Goal: Task Accomplishment & Management: Complete application form

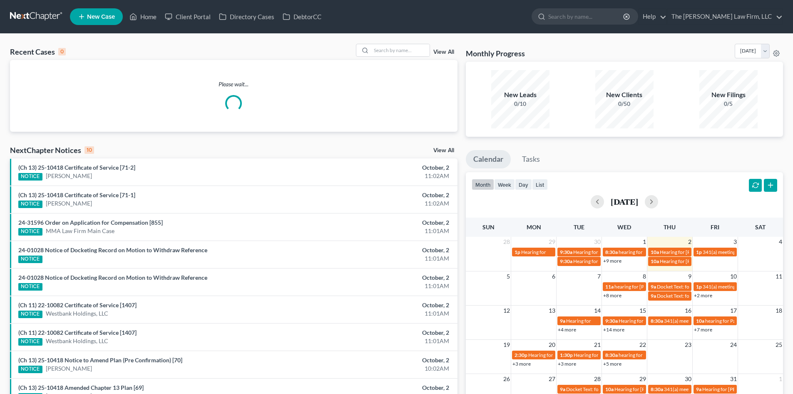
click at [132, 142] on div "Recent Cases 0 View All Please wait... NextChapter Notices 10 View All (Ch 13) …" at bounding box center [234, 250] width 456 height 412
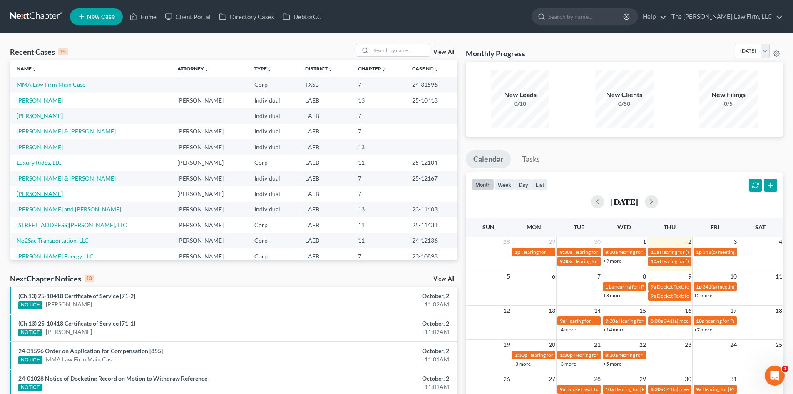
click at [38, 191] on link "[PERSON_NAME]" at bounding box center [40, 193] width 46 height 7
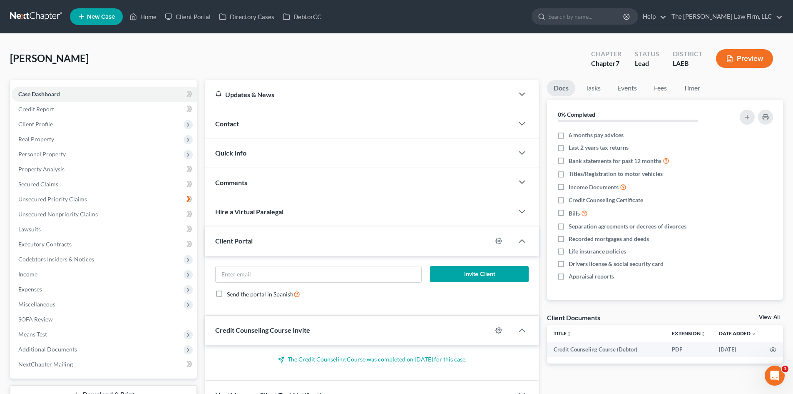
click at [730, 60] on icon "button" at bounding box center [729, 58] width 7 height 7
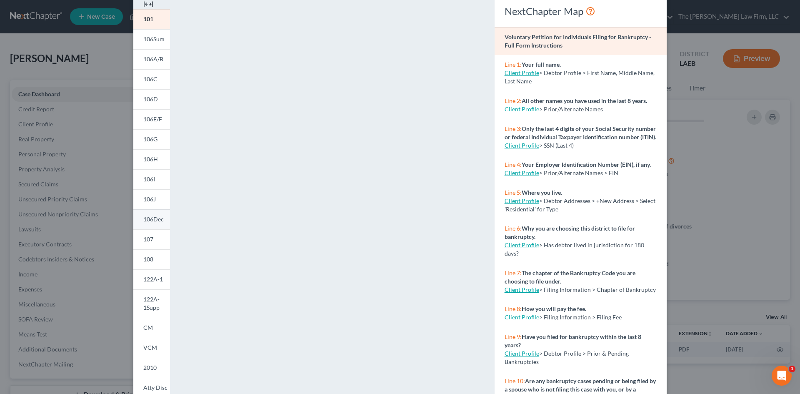
scroll to position [76, 0]
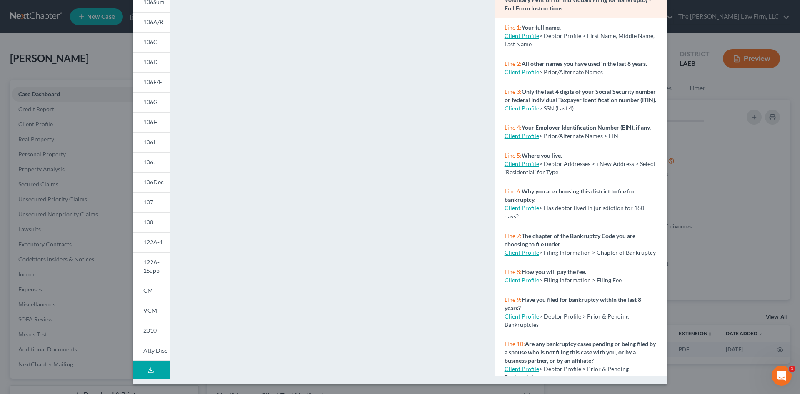
click at [147, 362] on button "Download Draft" at bounding box center [151, 369] width 37 height 19
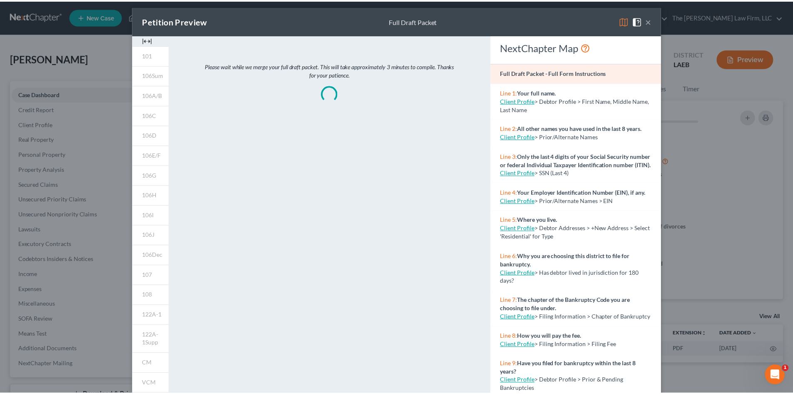
scroll to position [0, 0]
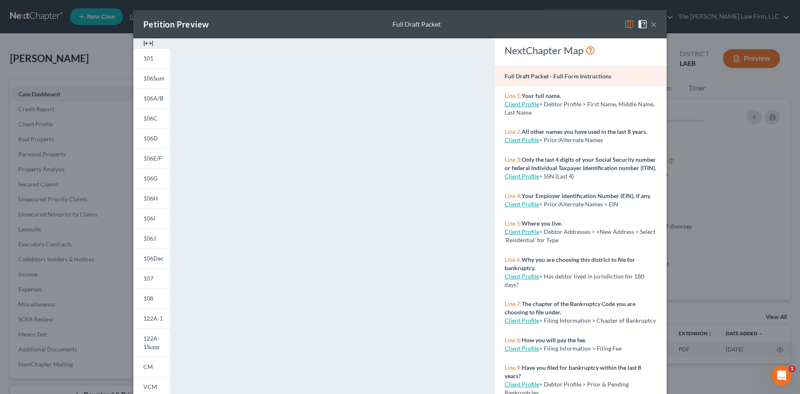
click at [740, 112] on div "Petition Preview Full Draft Packet × 101 106Sum 106A/B 106C 106D 106E/F 106G 10…" at bounding box center [400, 197] width 800 height 394
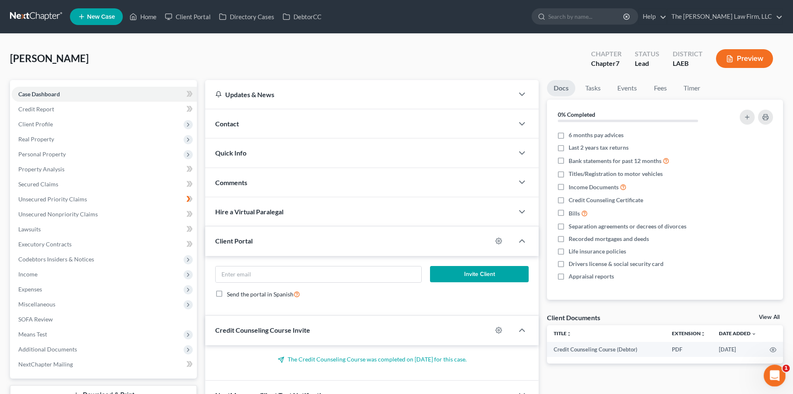
click at [772, 370] on icon "Open Intercom Messenger" at bounding box center [774, 374] width 14 height 14
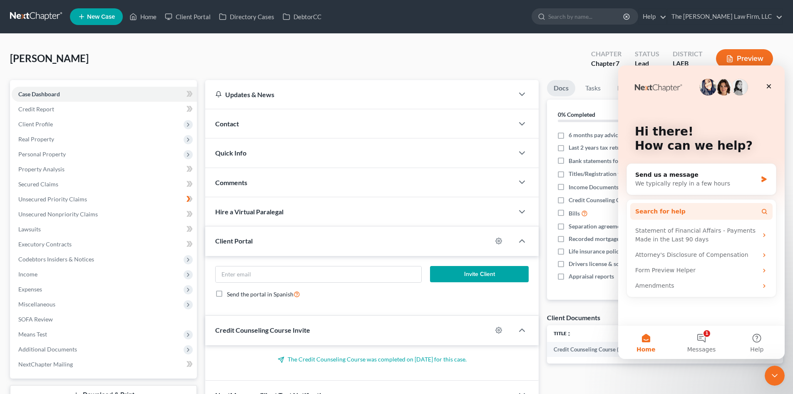
click at [669, 211] on span "Search for help" at bounding box center [661, 211] width 50 height 9
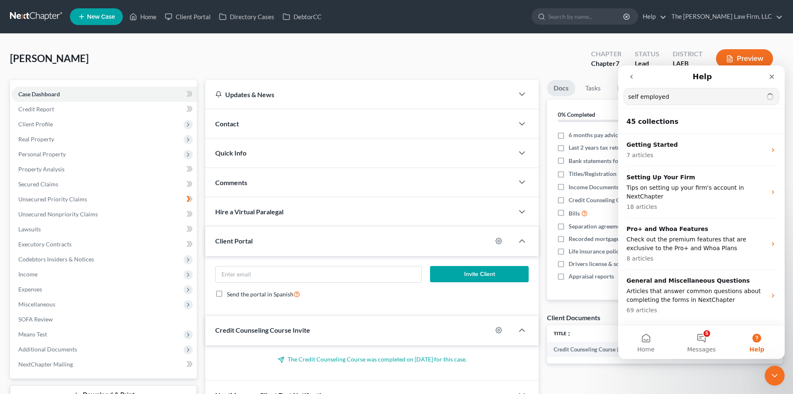
type input "self employed"
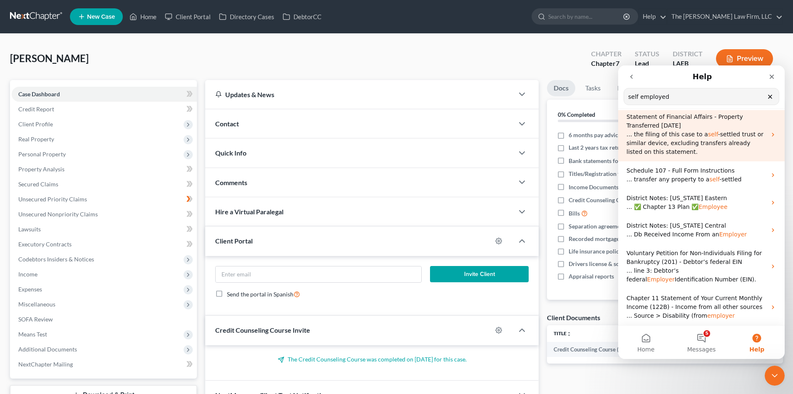
scroll to position [152, 0]
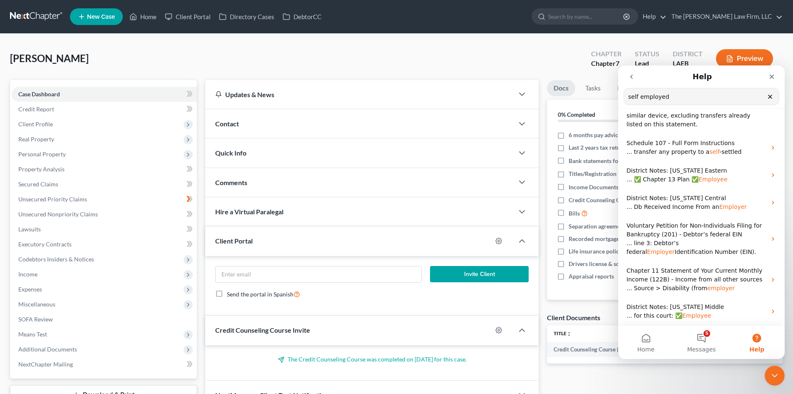
click at [472, 46] on div "[PERSON_NAME] Upgraded Chapter Chapter 7 Status Lead District LAEB Preview" at bounding box center [396, 62] width 773 height 36
click at [771, 78] on icon "Close" at bounding box center [772, 77] width 5 height 5
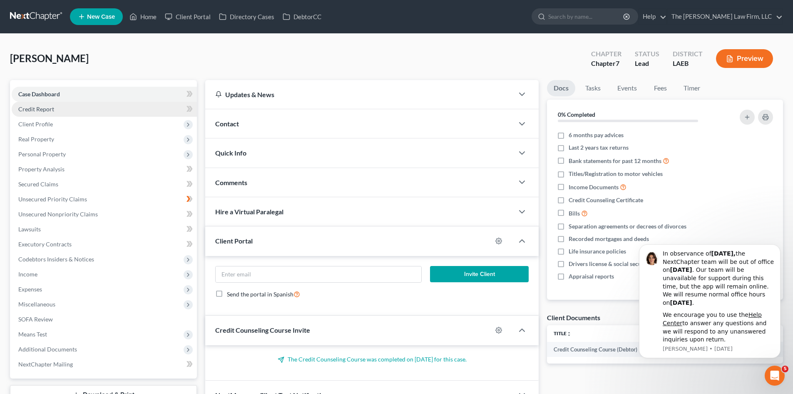
scroll to position [0, 0]
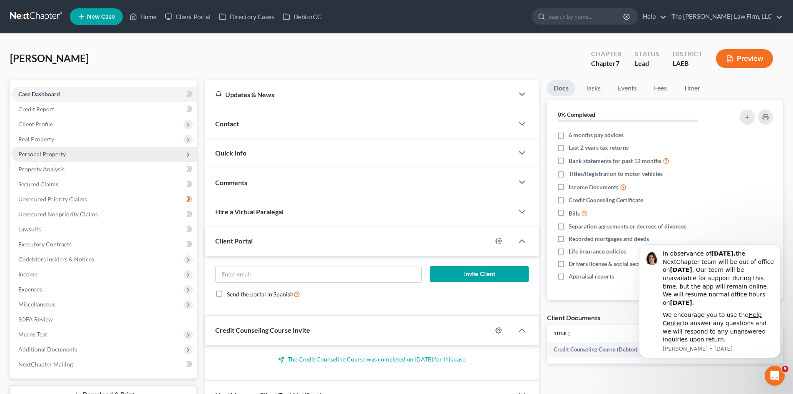
click at [67, 157] on span "Personal Property" at bounding box center [104, 154] width 185 height 15
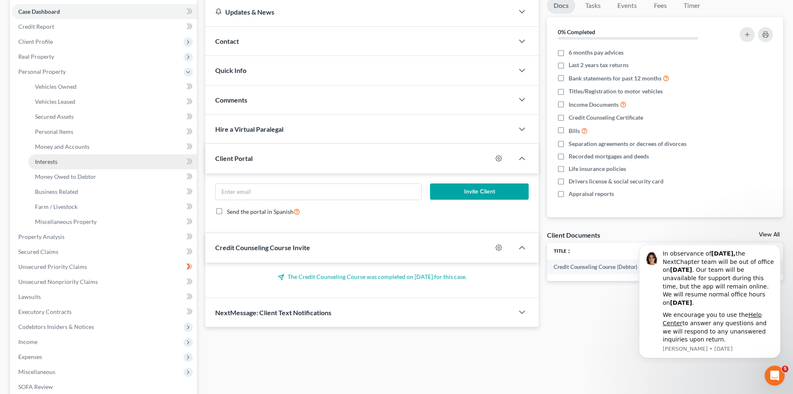
scroll to position [83, 0]
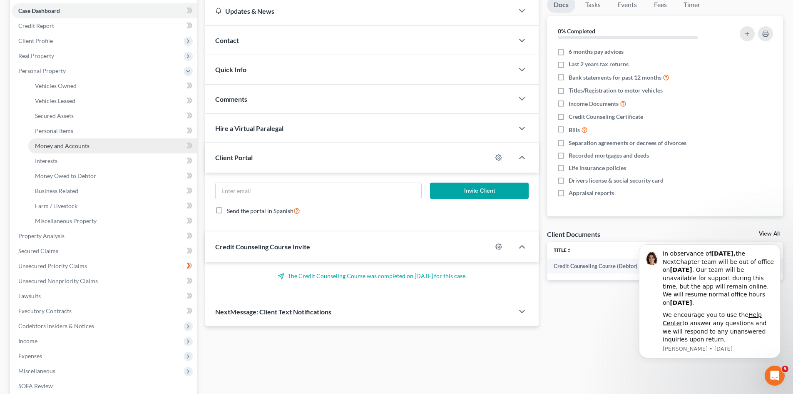
click at [76, 148] on span "Money and Accounts" at bounding box center [62, 145] width 55 height 7
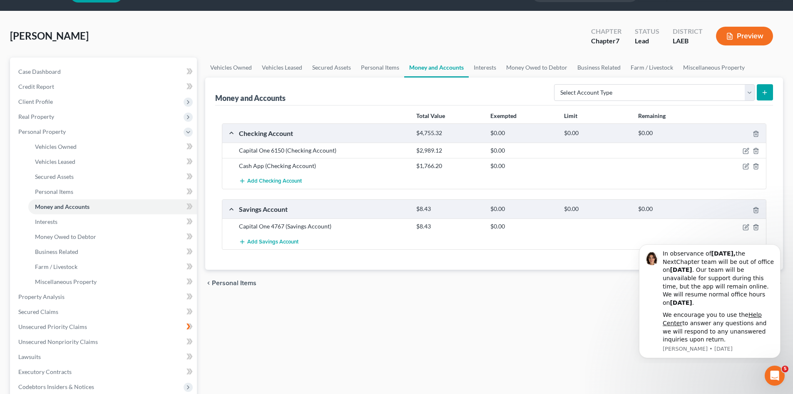
scroll to position [42, 0]
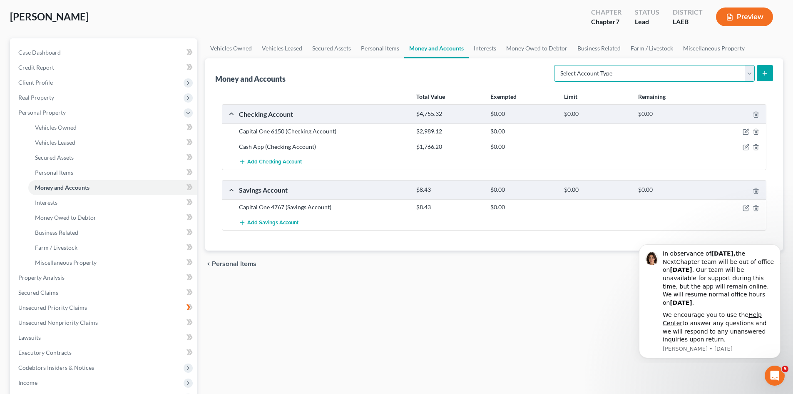
click at [673, 77] on select "Select Account Type Brokerage (A/B: 18, SOFA: 20) Cash on Hand (A/B: 16) Certif…" at bounding box center [654, 73] width 201 height 17
click at [646, 65] on select "Select Account Type Brokerage (A/B: 18, SOFA: 20) Cash on Hand (A/B: 16) Certif…" at bounding box center [654, 73] width 201 height 17
select select "money_market"
click at [556, 65] on select "Select Account Type Brokerage (A/B: 18, SOFA: 20) Cash on Hand (A/B: 16) Certif…" at bounding box center [654, 73] width 201 height 17
click at [763, 72] on icon "submit" at bounding box center [765, 73] width 7 height 7
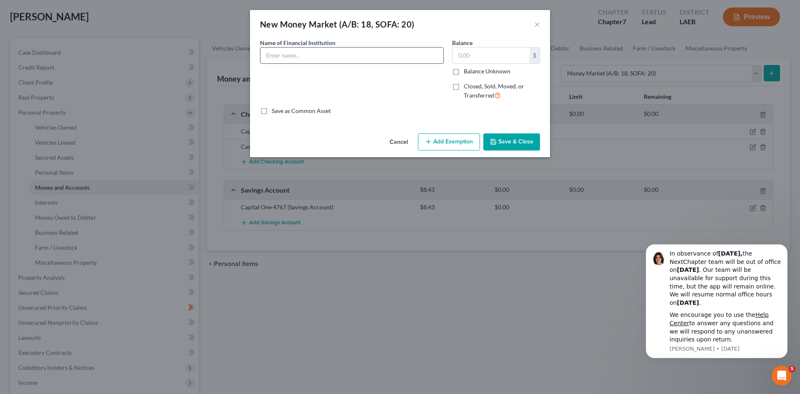
click at [338, 63] on input "text" at bounding box center [351, 55] width 183 height 16
click at [480, 52] on input "text" at bounding box center [490, 55] width 77 height 16
drag, startPoint x: 303, startPoint y: 55, endPoint x: 257, endPoint y: 53, distance: 46.7
click at [257, 53] on div "Name of Financial Institution * Zelle" at bounding box center [352, 72] width 192 height 68
type input "Venmo"
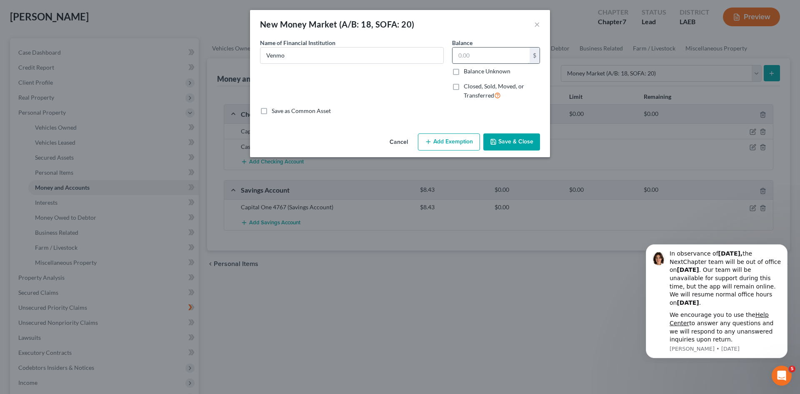
click at [514, 60] on input "text" at bounding box center [490, 55] width 77 height 16
click at [487, 71] on label "Balance Unknown" at bounding box center [487, 71] width 47 height 8
click at [472, 71] on input "Balance Unknown" at bounding box center [469, 69] width 5 height 5
checkbox input "true"
type input "0.00"
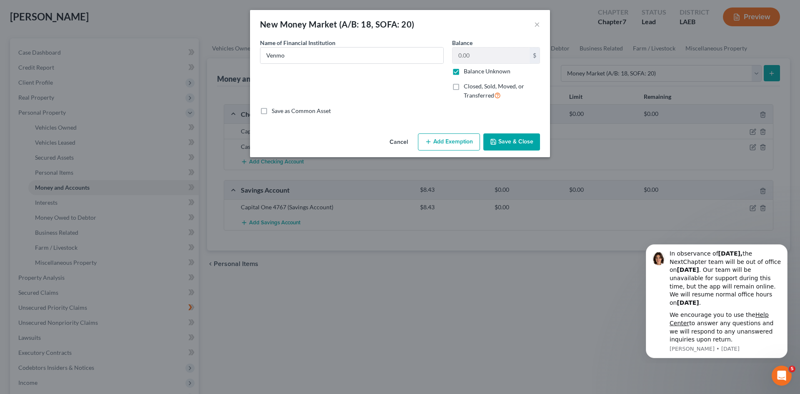
click at [508, 139] on button "Save & Close" at bounding box center [511, 141] width 57 height 17
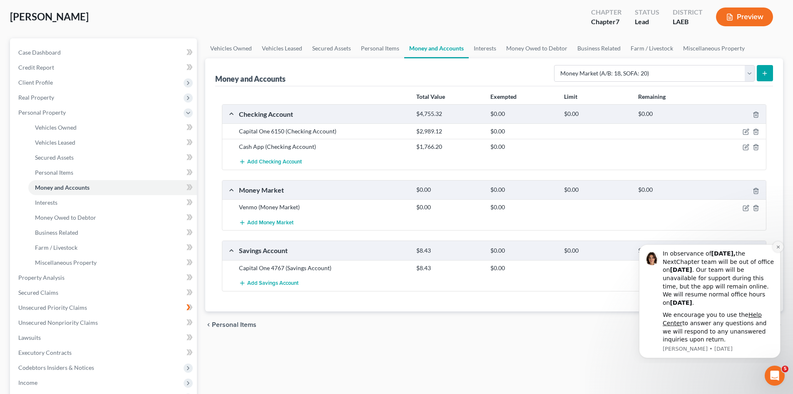
drag, startPoint x: 777, startPoint y: 246, endPoint x: 1409, endPoint y: 482, distance: 674.3
click at [777, 246] on icon "Dismiss notification" at bounding box center [778, 247] width 5 height 5
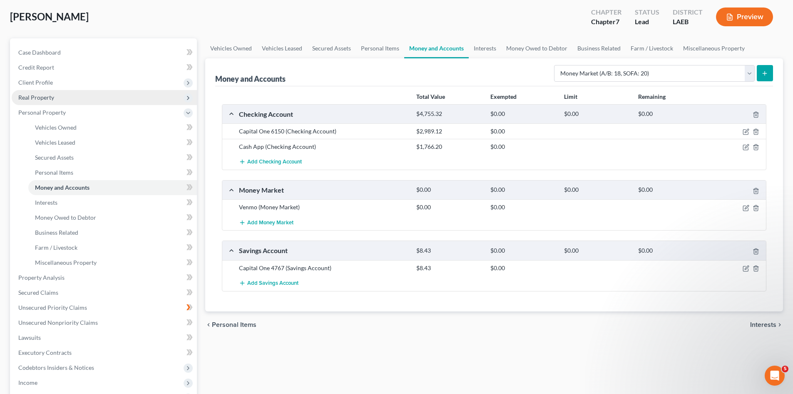
click at [58, 99] on span "Real Property" at bounding box center [104, 97] width 185 height 15
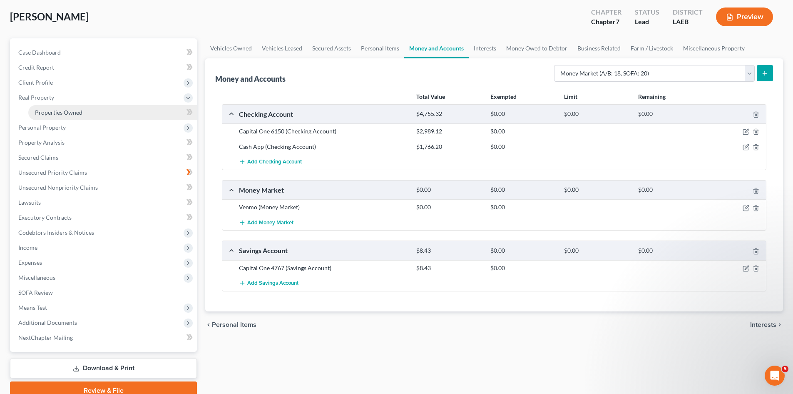
click at [61, 110] on span "Properties Owned" at bounding box center [58, 112] width 47 height 7
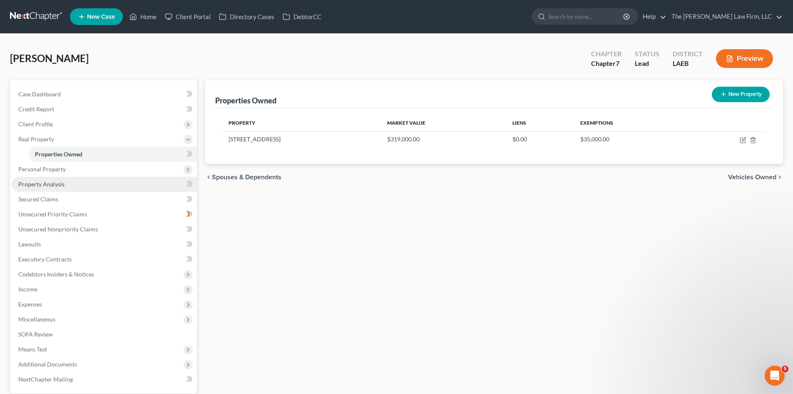
click at [72, 182] on link "Property Analysis" at bounding box center [104, 184] width 185 height 15
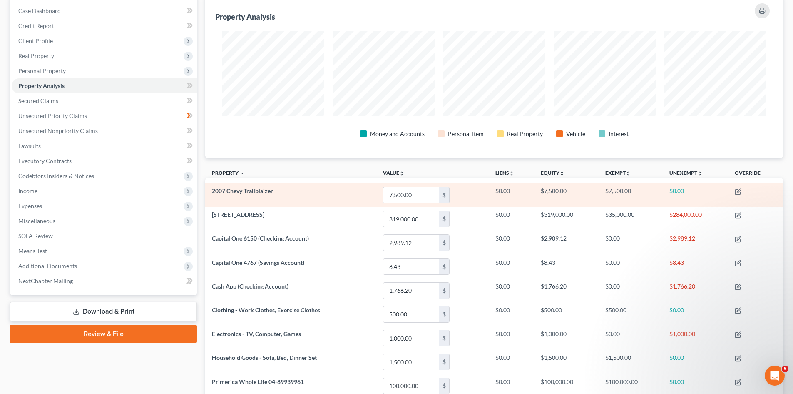
click at [685, 197] on td "$0.00" at bounding box center [695, 195] width 65 height 24
click at [466, 190] on td "7,500.00 $" at bounding box center [433, 195] width 112 height 24
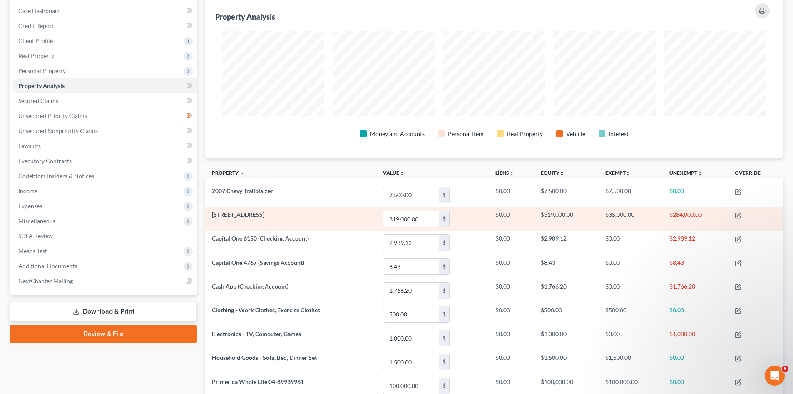
click at [515, 225] on td "$0.00" at bounding box center [511, 219] width 45 height 24
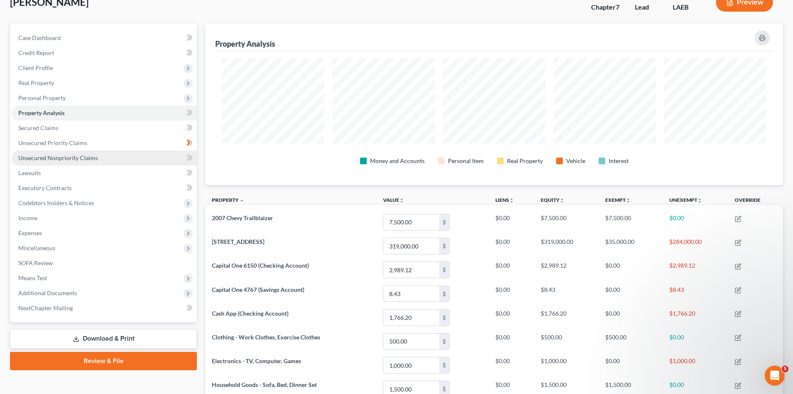
scroll to position [42, 0]
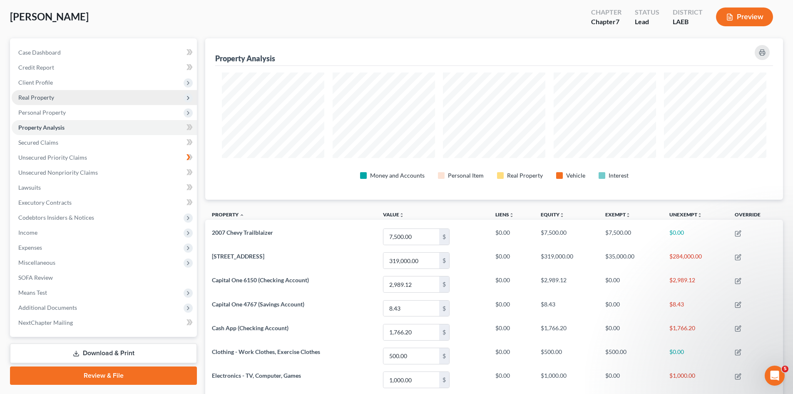
click at [72, 93] on span "Real Property" at bounding box center [104, 97] width 185 height 15
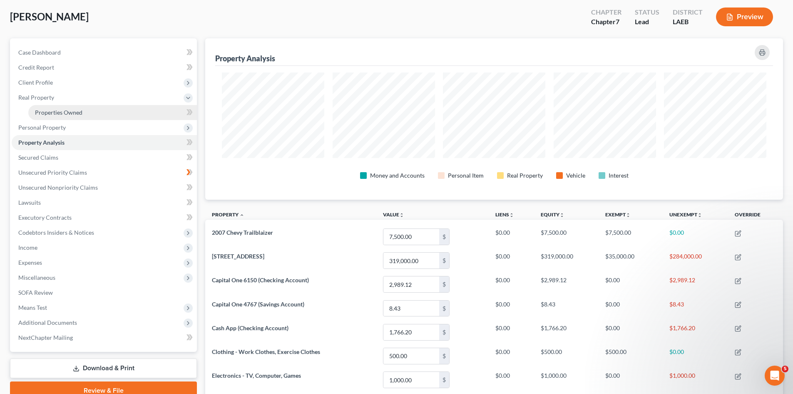
click at [67, 112] on span "Properties Owned" at bounding box center [58, 112] width 47 height 7
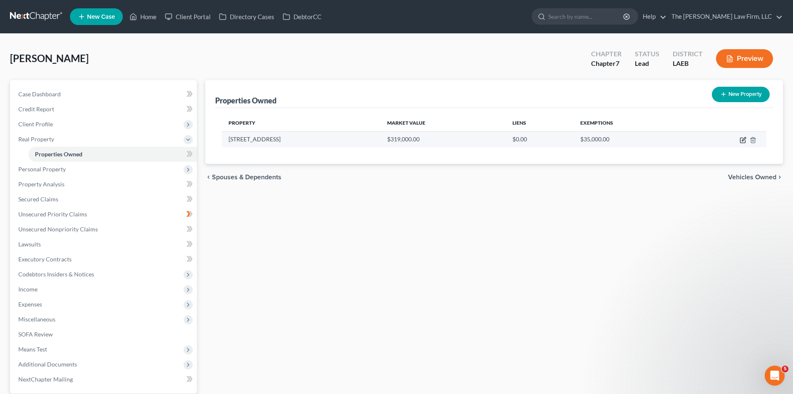
click at [745, 142] on icon "button" at bounding box center [743, 140] width 7 height 7
select select "19"
select select "0"
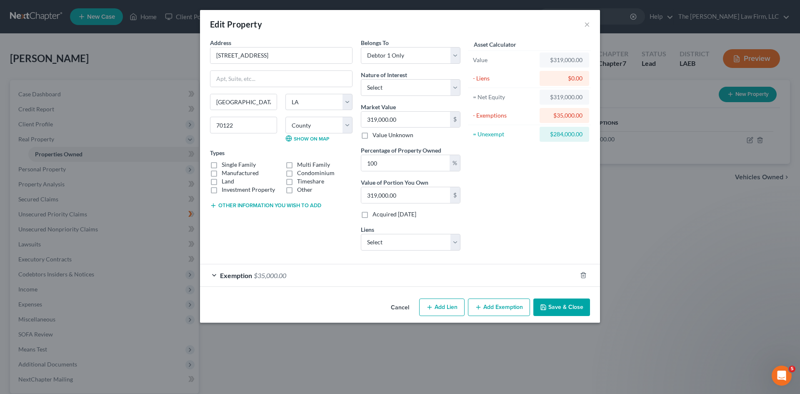
click at [253, 273] on div "Exemption $35,000.00" at bounding box center [388, 275] width 377 height 22
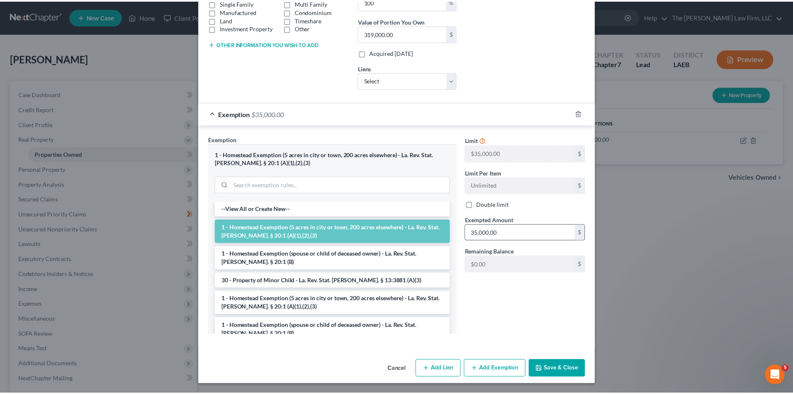
scroll to position [162, 0]
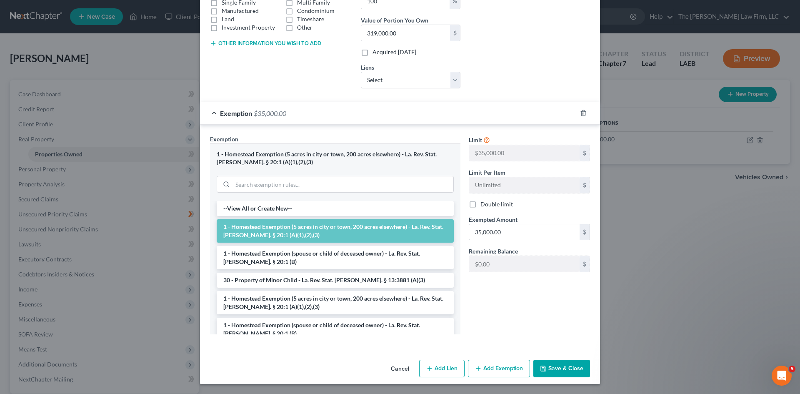
click at [570, 371] on button "Save & Close" at bounding box center [561, 367] width 57 height 17
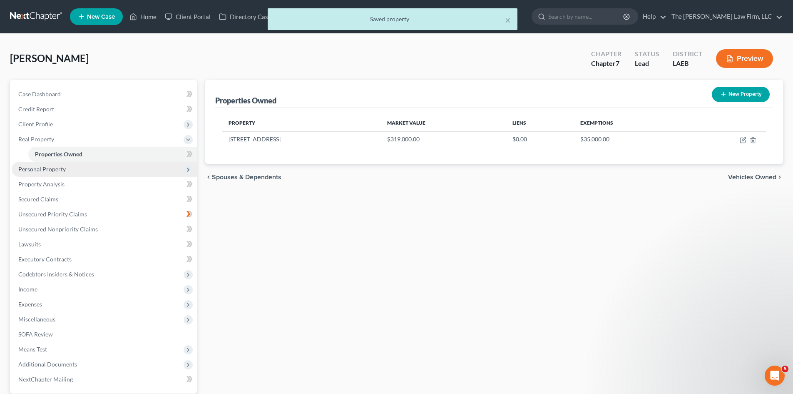
click at [82, 170] on span "Personal Property" at bounding box center [104, 169] width 185 height 15
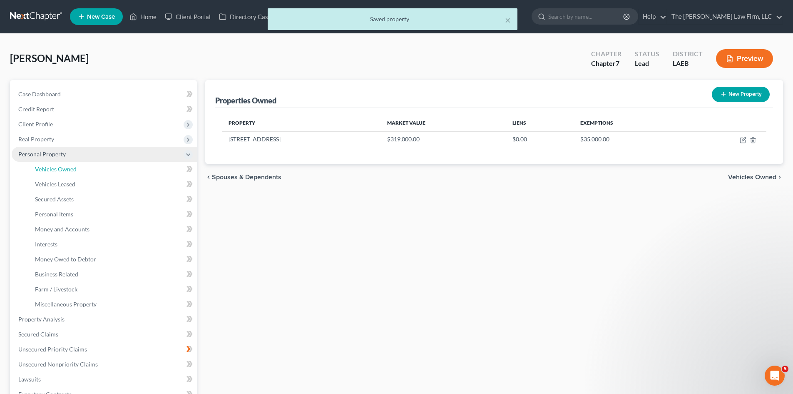
click at [82, 170] on link "Vehicles Owned" at bounding box center [112, 169] width 169 height 15
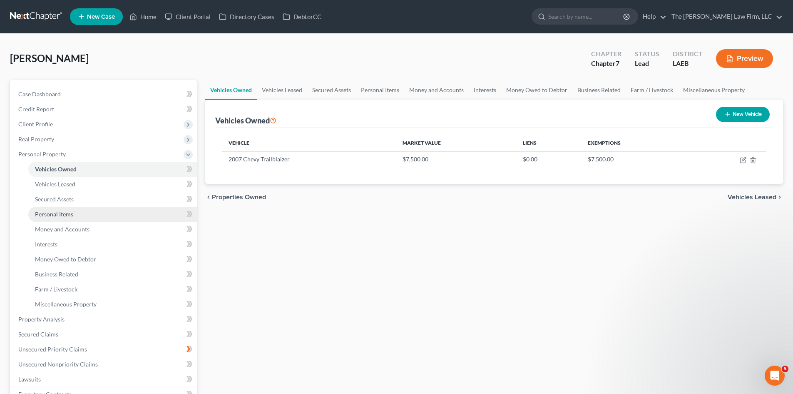
click at [86, 212] on link "Personal Items" at bounding box center [112, 214] width 169 height 15
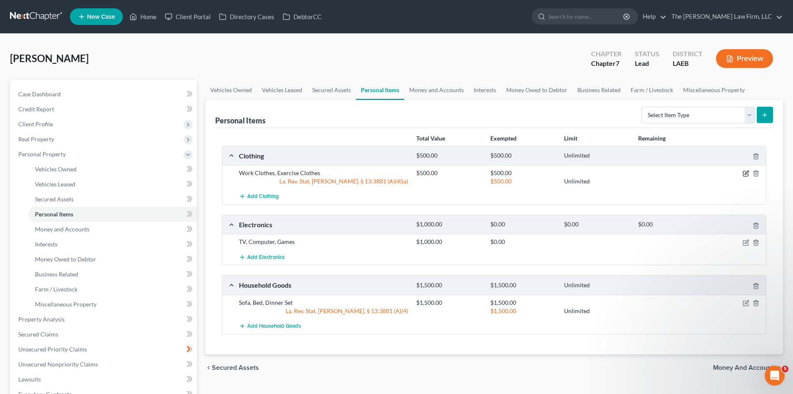
click at [744, 175] on icon "button" at bounding box center [746, 173] width 7 height 7
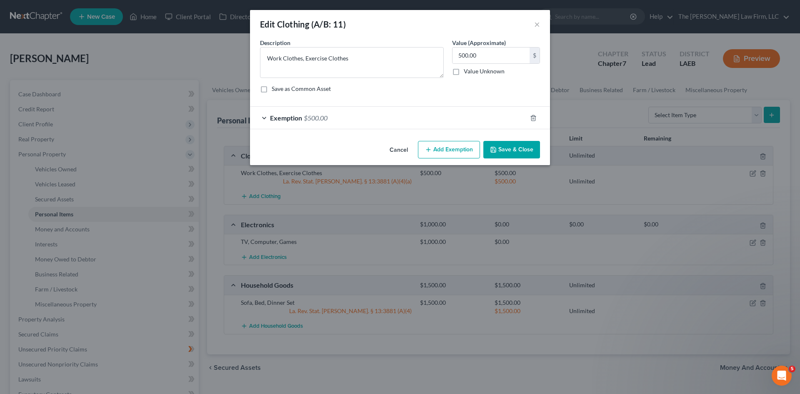
click at [347, 114] on div "Exemption $500.00" at bounding box center [388, 118] width 277 height 22
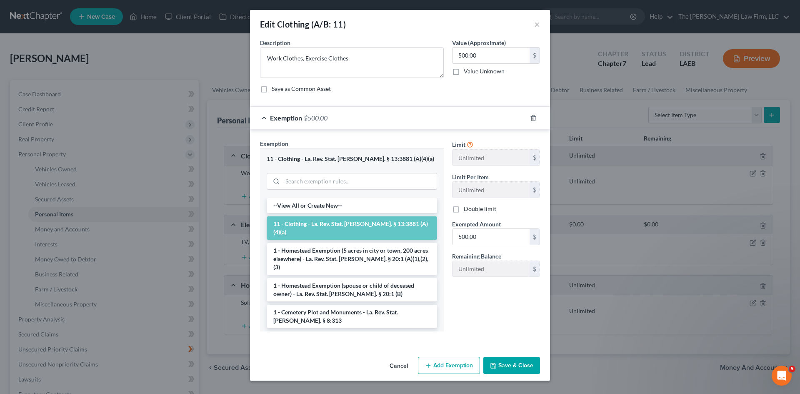
click at [400, 365] on button "Cancel" at bounding box center [399, 365] width 32 height 17
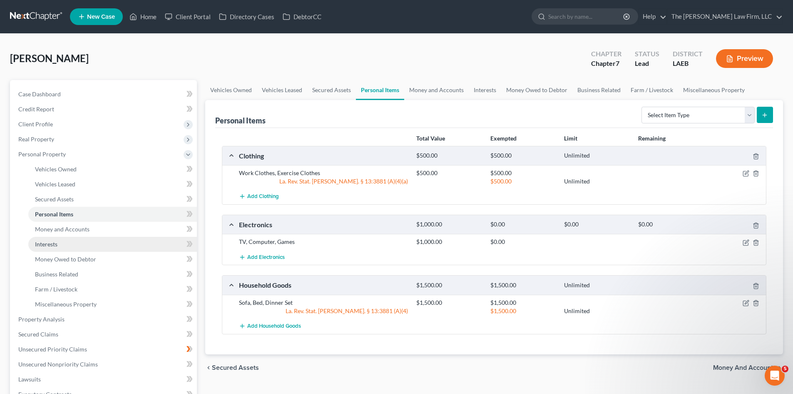
click at [109, 251] on link "Interests" at bounding box center [112, 244] width 169 height 15
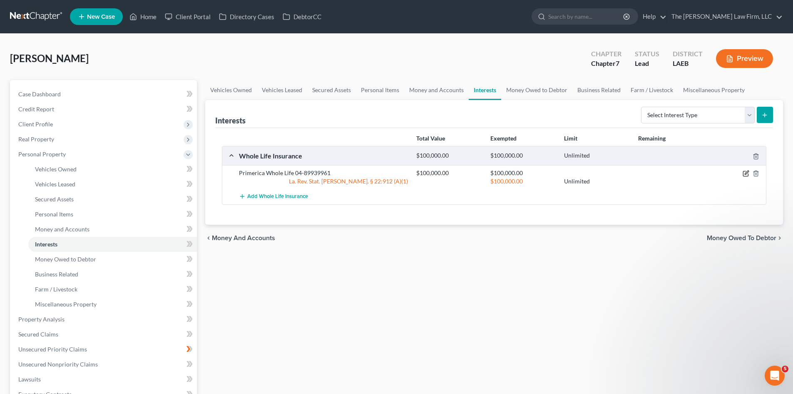
click at [745, 174] on icon "button" at bounding box center [746, 173] width 7 height 7
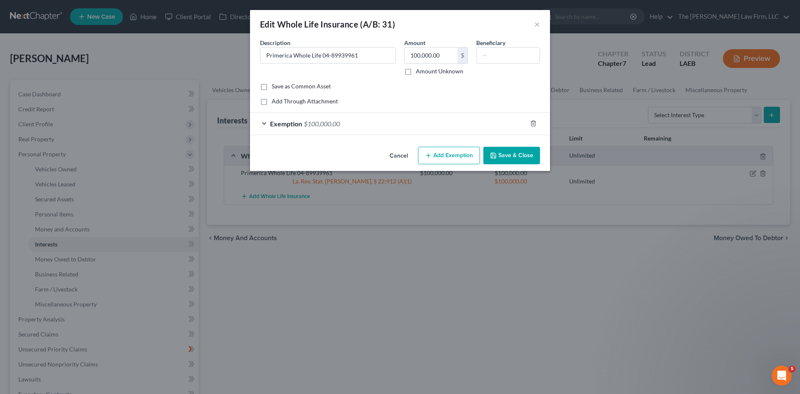
click at [472, 120] on div "Exemption $100,000.00" at bounding box center [388, 123] width 277 height 22
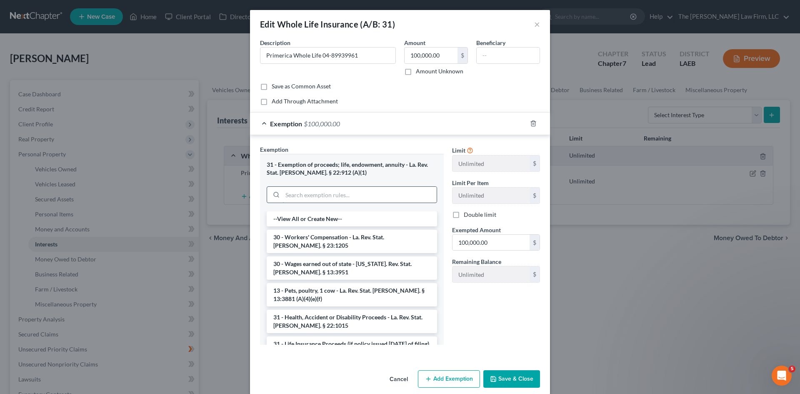
click at [386, 196] on input "search" at bounding box center [359, 195] width 154 height 16
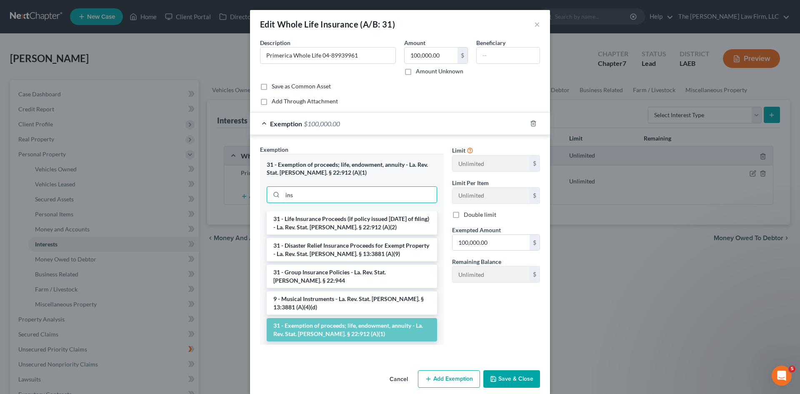
type input "ins"
click at [342, 318] on li "31 - Exemption of proceeds; life, endowment, annuity - La. Rev. Stat. [PERSON_N…" at bounding box center [352, 329] width 170 height 23
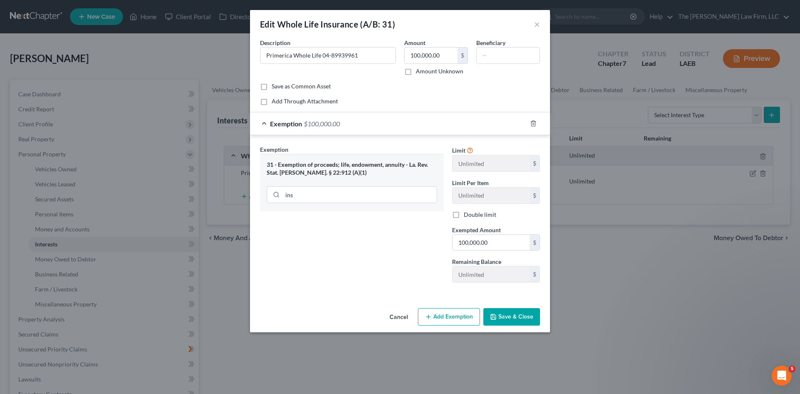
click at [495, 320] on button "Save & Close" at bounding box center [511, 316] width 57 height 17
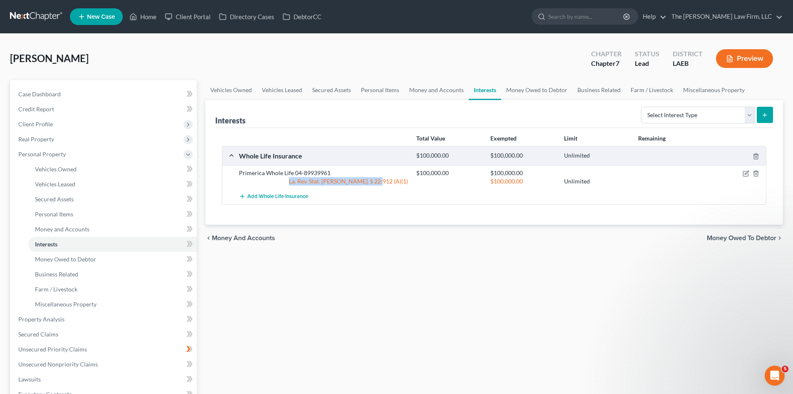
drag, startPoint x: 324, startPoint y: 181, endPoint x: 410, endPoint y: 184, distance: 86.3
click at [410, 184] on div "La. Rev. Stat. [PERSON_NAME]. § 22:912 (A)(1)" at bounding box center [323, 181] width 177 height 8
copy div "La. Rev. Stat. [PERSON_NAME]. § 22:912 (A)(1)"
click at [36, 337] on span "Secured Claims" at bounding box center [38, 333] width 40 height 7
